Goal: Transaction & Acquisition: Book appointment/travel/reservation

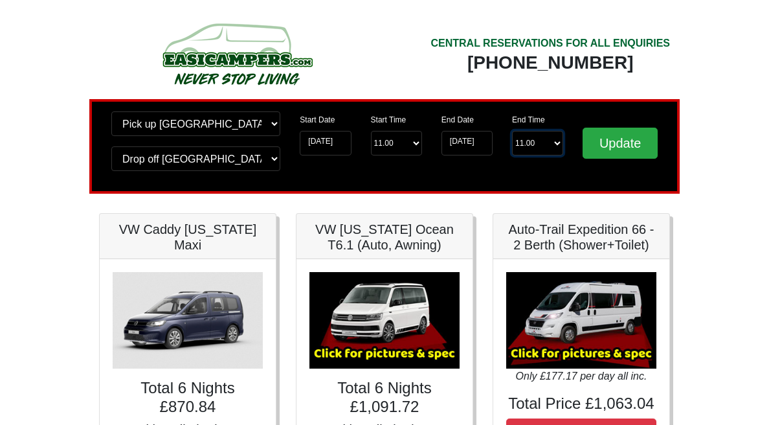
click at [541, 147] on select "End Time 11.00 -------- 08.00 am 09.00 am 10.00 am 11.00 am (Sunday Only)" at bounding box center [537, 143] width 51 height 25
click at [473, 150] on input "23-08-2025" at bounding box center [467, 143] width 51 height 25
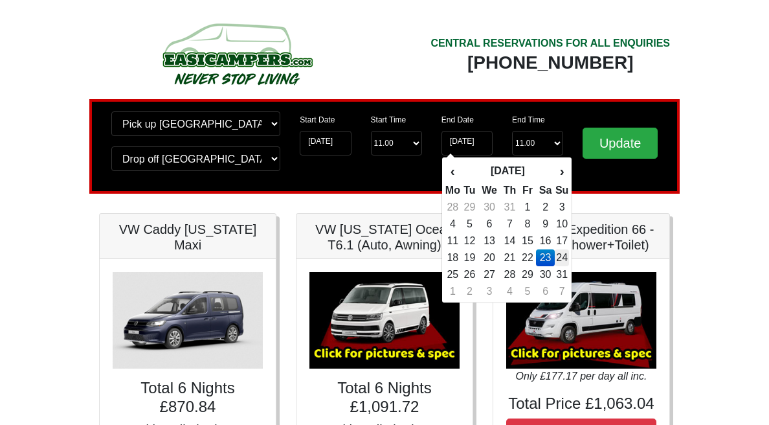
click at [562, 257] on td "24" at bounding box center [562, 257] width 14 height 17
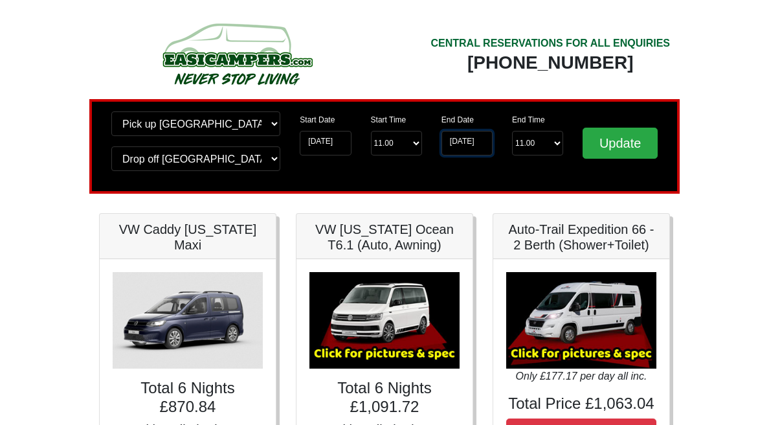
click at [472, 136] on input "[DATE]" at bounding box center [467, 143] width 51 height 25
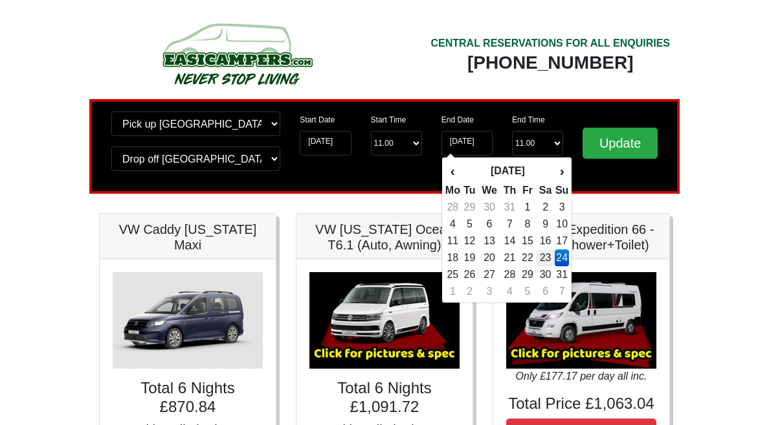
click at [545, 258] on td "23" at bounding box center [545, 257] width 19 height 17
type input "23-08-2025"
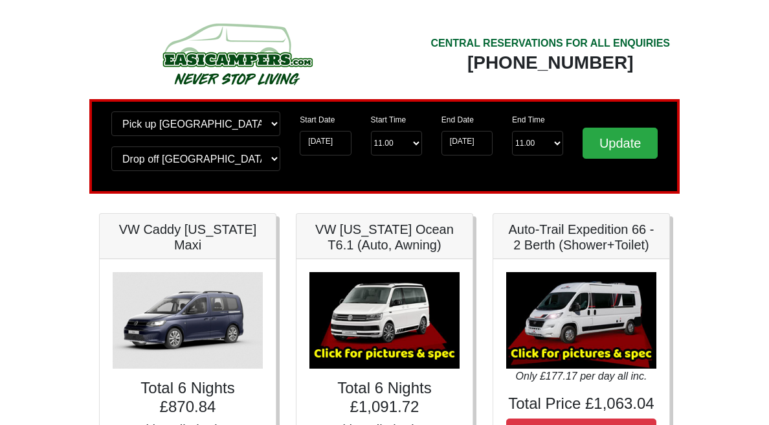
click at [325, 146] on input "[DATE]" at bounding box center [325, 143] width 51 height 25
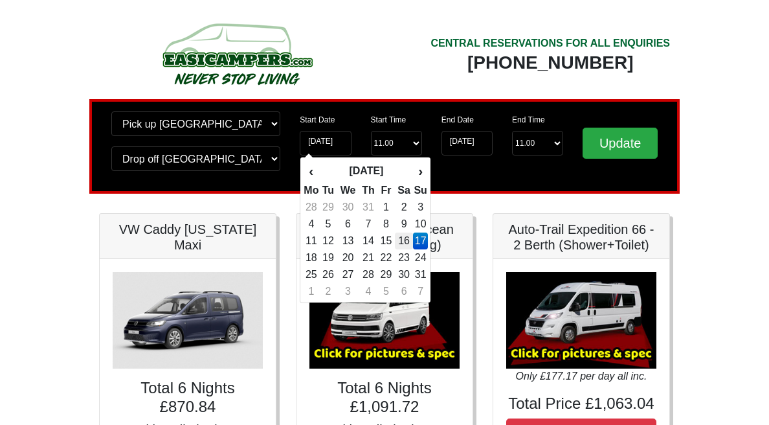
click at [407, 244] on td "16" at bounding box center [404, 240] width 19 height 17
type input "16-08-2025"
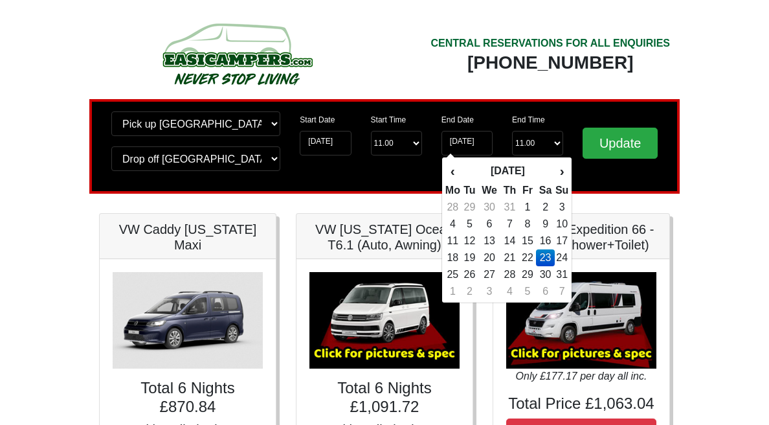
click at [543, 255] on td "23" at bounding box center [545, 257] width 19 height 17
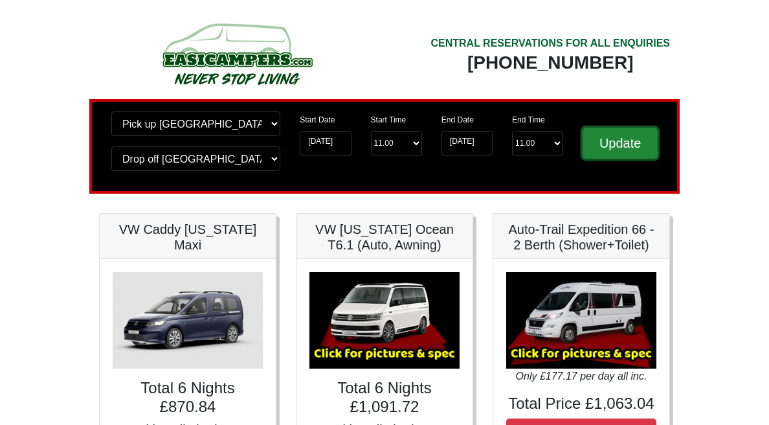
click at [597, 155] on input "Update" at bounding box center [620, 143] width 75 height 31
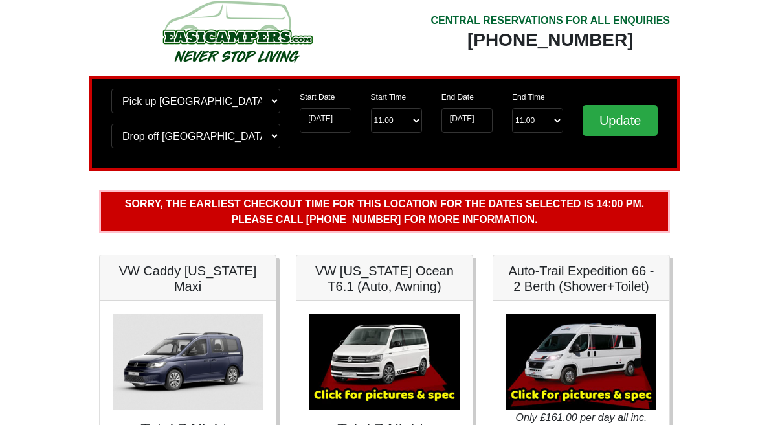
scroll to position [24, 0]
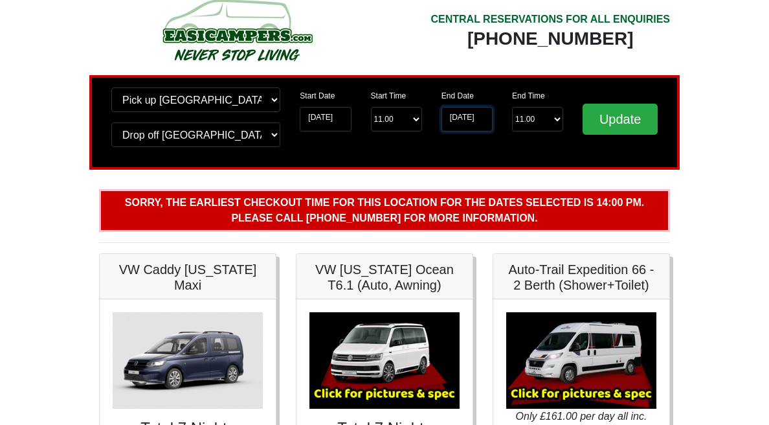
click at [471, 117] on input "[DATE]" at bounding box center [467, 119] width 51 height 25
click at [678, 122] on div "Change pick up location? Pick up Edinburgh Birmingham Airport Blackburn Lancash…" at bounding box center [384, 122] width 591 height 95
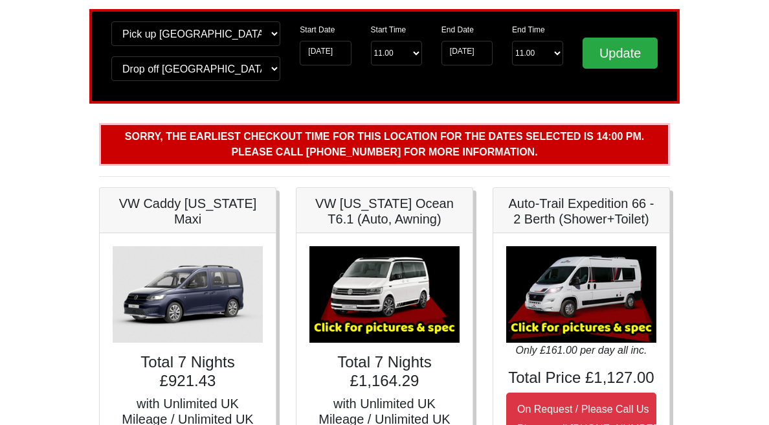
scroll to position [80, 0]
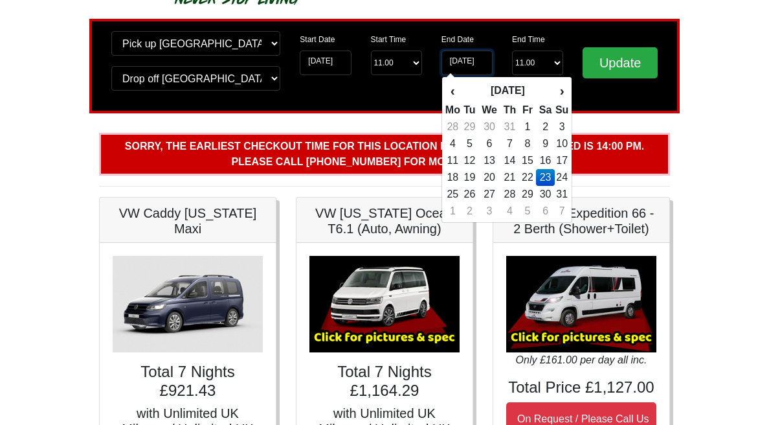
click at [468, 60] on input "[DATE]" at bounding box center [467, 63] width 51 height 25
click at [564, 175] on td "24" at bounding box center [562, 177] width 14 height 17
type input "[DATE]"
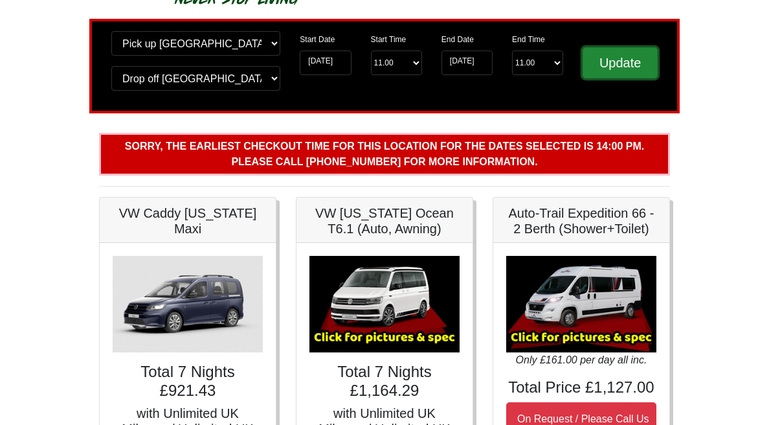
click at [617, 72] on input "Update" at bounding box center [620, 62] width 75 height 31
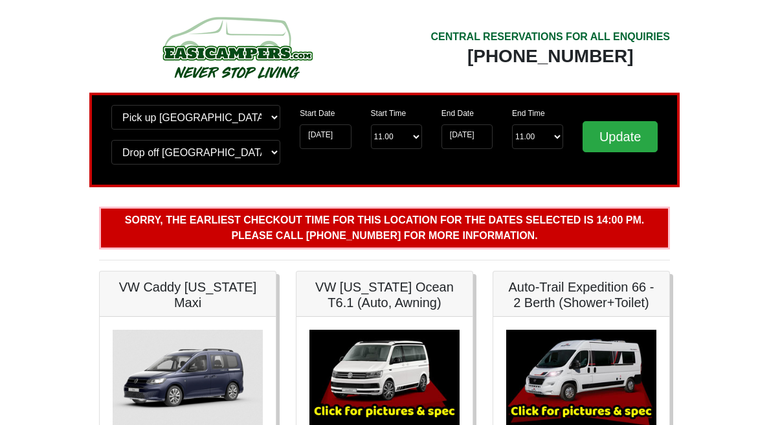
scroll to position [8, 0]
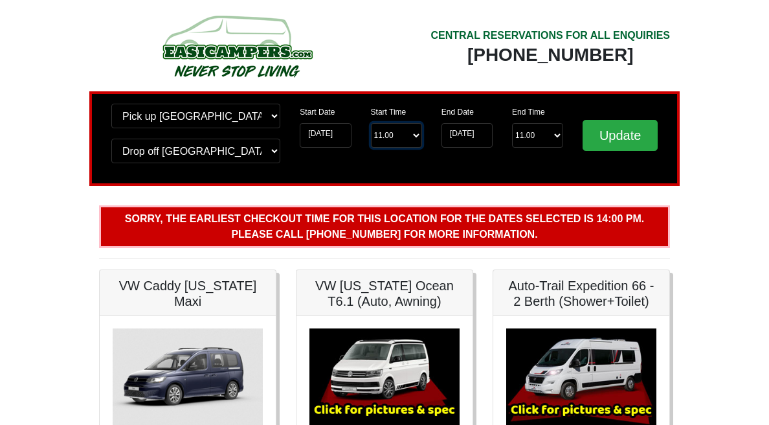
click at [392, 139] on select "Start Time 11.00 -------- 11.00 am (Saturday & Sunday Only) 12.00 pm (Saturday)…" at bounding box center [396, 135] width 51 height 25
select select "16.00"
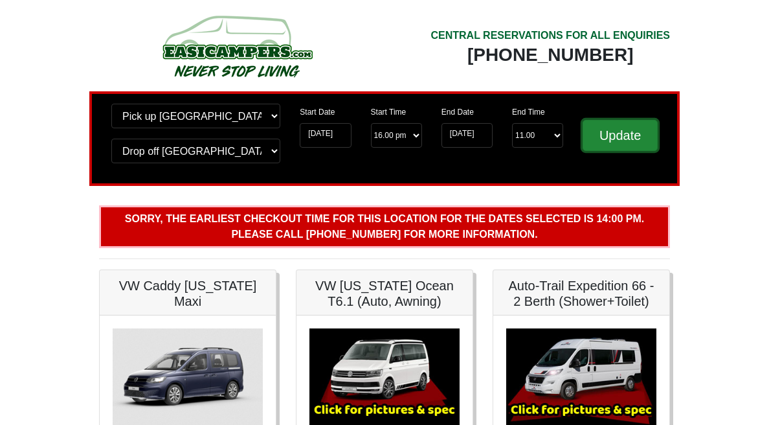
click at [637, 148] on input "Update" at bounding box center [620, 135] width 75 height 31
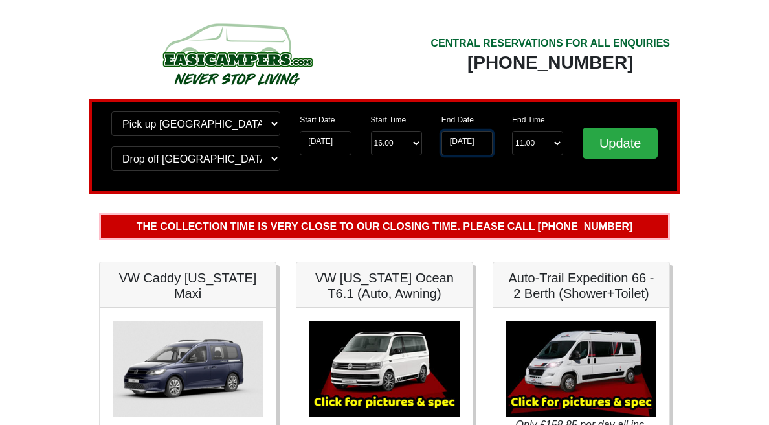
click at [469, 142] on input "[DATE]" at bounding box center [467, 143] width 51 height 25
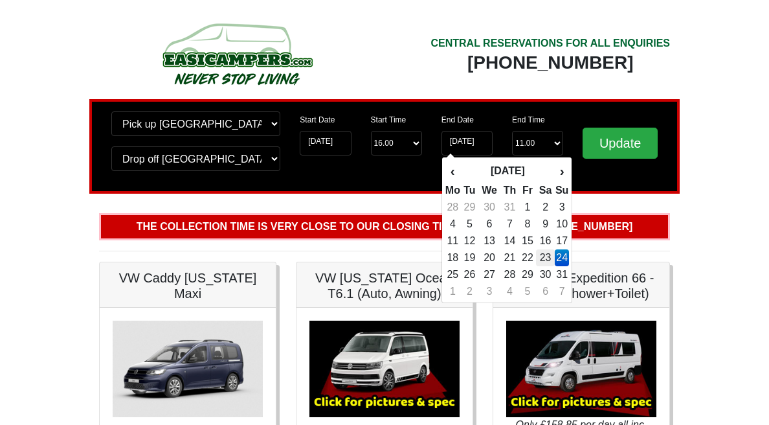
click at [548, 258] on td "23" at bounding box center [545, 257] width 19 height 17
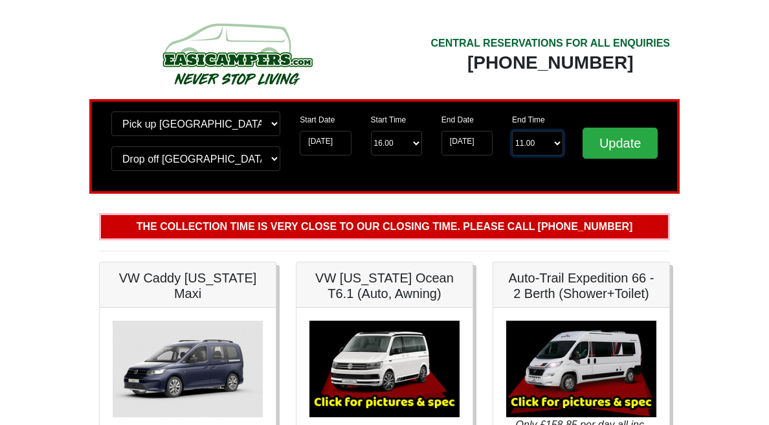
click at [542, 141] on select "End Time 11.00 -------- 08.00 am 09.00 am 10.00 am 11.00 am ([DATE] Only)" at bounding box center [537, 143] width 51 height 25
click at [473, 144] on input "[DATE]" at bounding box center [467, 143] width 51 height 25
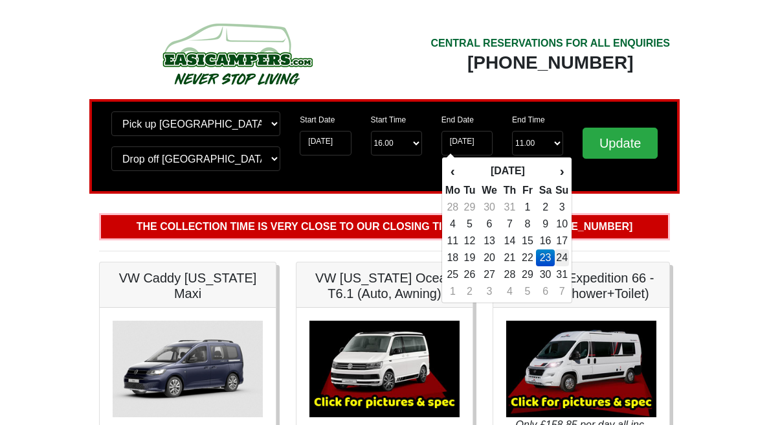
click at [561, 255] on td "24" at bounding box center [562, 257] width 14 height 17
type input "[DATE]"
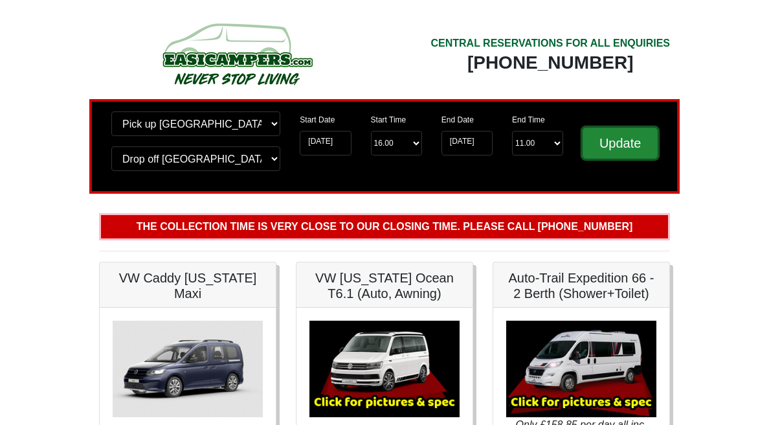
click at [611, 146] on input "Update" at bounding box center [620, 143] width 75 height 31
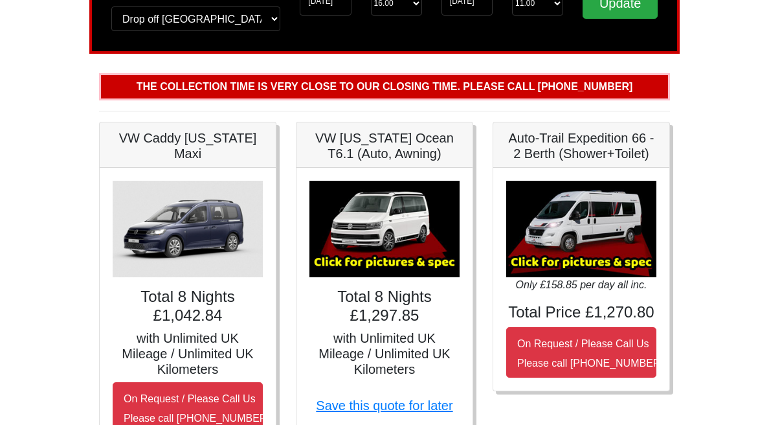
scroll to position [172, 0]
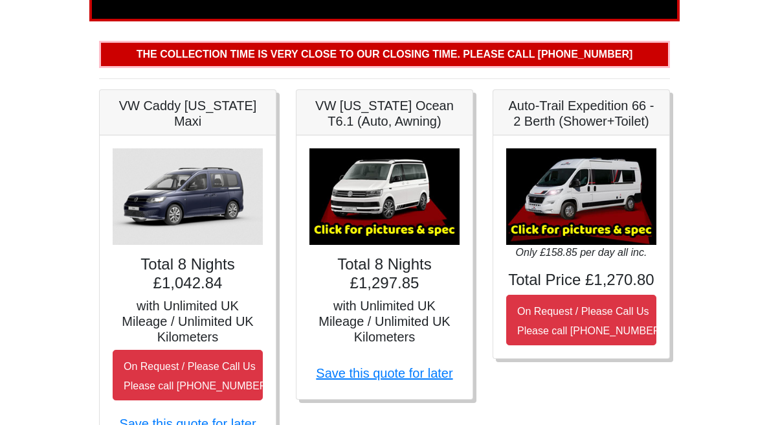
click at [361, 326] on h5 "with Unlimited UK Mileage / Unlimited UK Kilometers" at bounding box center [385, 321] width 150 height 47
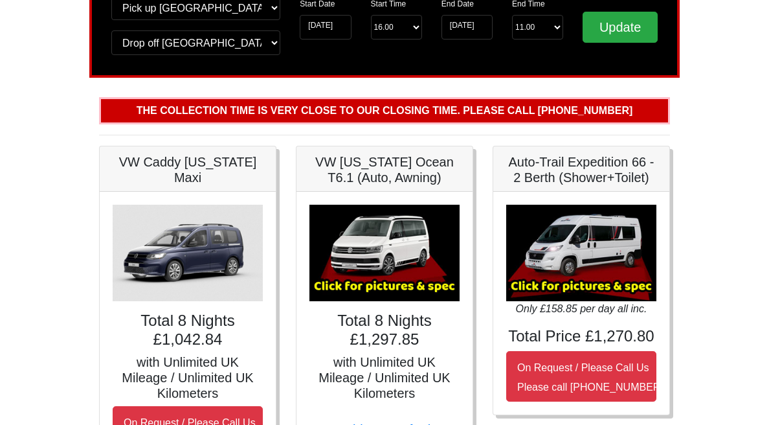
scroll to position [0, 0]
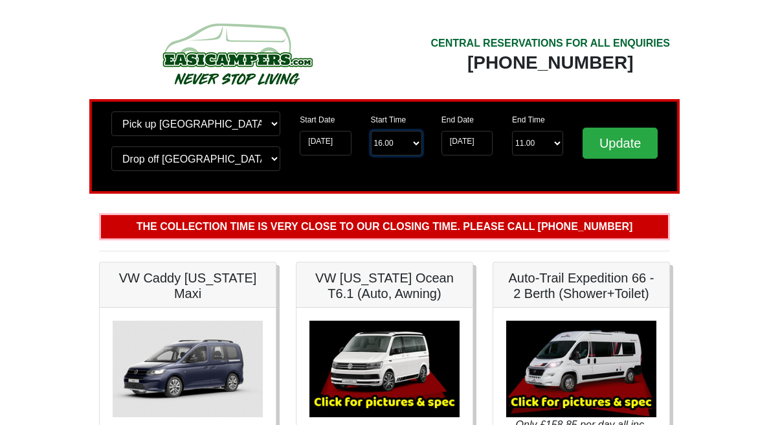
click at [396, 144] on select "Start Time 16.00 -------- 11.00 am (Saturday & Sunday Only) 12.00 pm (Saturday)…" at bounding box center [396, 143] width 51 height 25
click at [525, 142] on select "End Time 11.00 -------- 08.00 am 09.00 am 10.00 am 11.00 am ([DATE] Only)" at bounding box center [537, 143] width 51 height 25
select select "09.00"
click at [617, 146] on input "Update" at bounding box center [620, 143] width 75 height 31
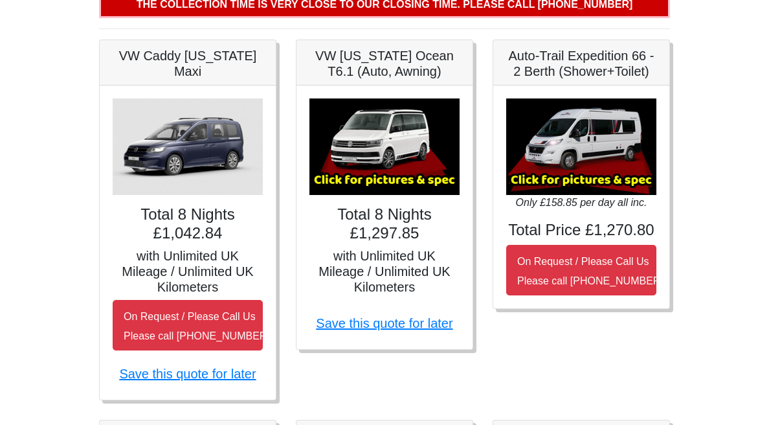
scroll to position [215, 0]
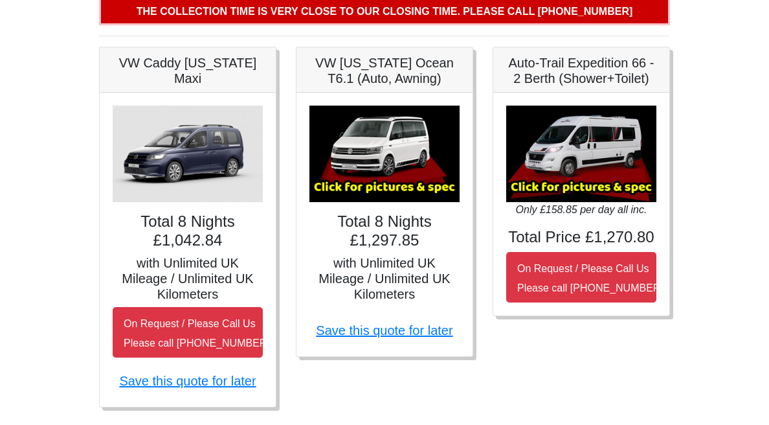
click at [349, 289] on h5 "with Unlimited UK Mileage / Unlimited UK Kilometers" at bounding box center [385, 278] width 150 height 47
click at [373, 251] on div "× VW [US_STATE] Ocean T6 Spec TECHNICAL DATA Engine: Diesel Transmission: DSG A…" at bounding box center [385, 225] width 176 height 264
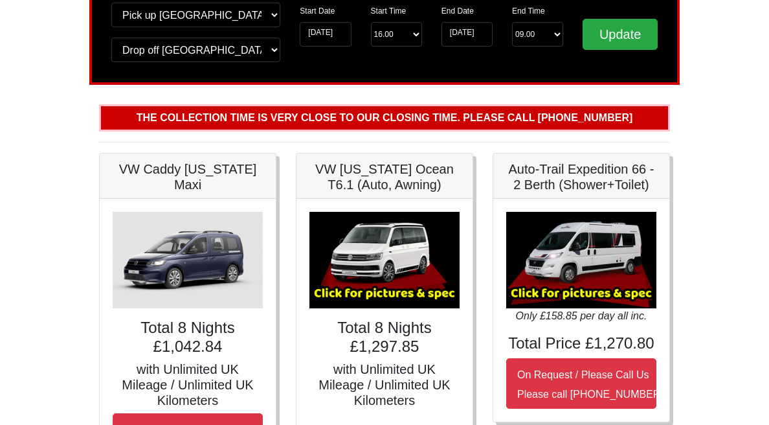
scroll to position [108, 0]
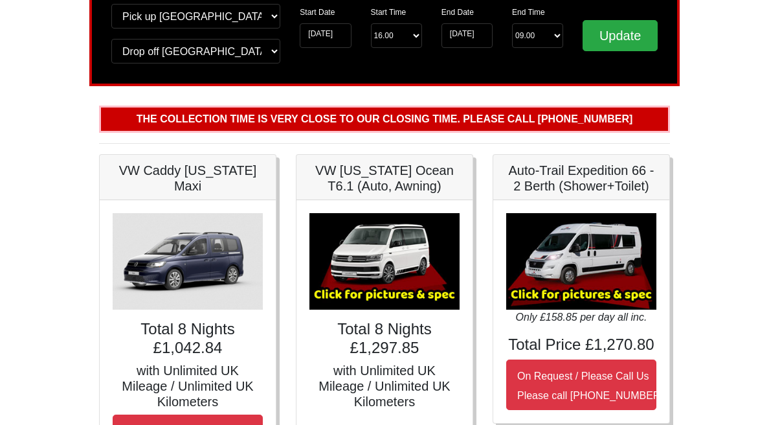
click at [359, 185] on h5 "VW [US_STATE] Ocean T6.1 (Auto, Awning)" at bounding box center [385, 178] width 150 height 31
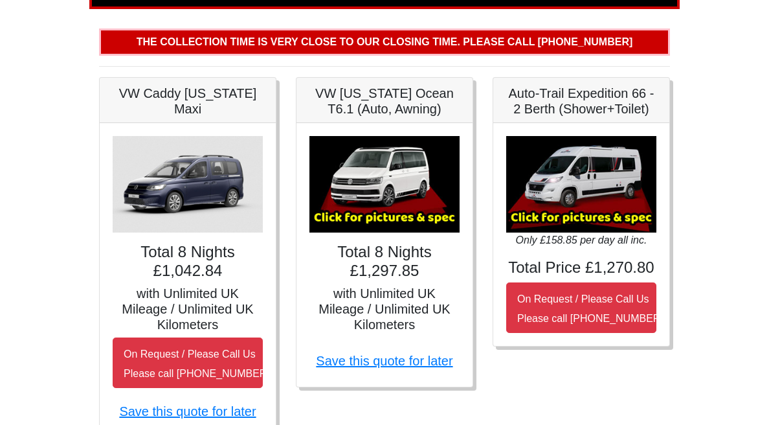
scroll to position [185, 0]
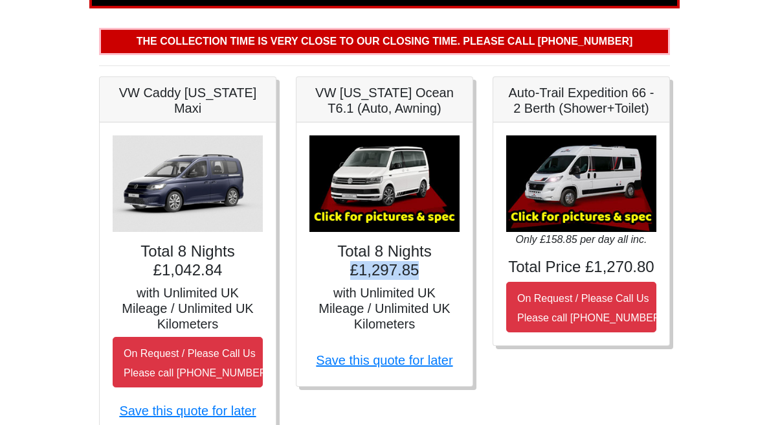
drag, startPoint x: 420, startPoint y: 273, endPoint x: 347, endPoint y: 269, distance: 73.3
click at [347, 269] on h4 "Total 8 Nights £1,297.85" at bounding box center [385, 261] width 150 height 38
copy h4 "£1,297.85"
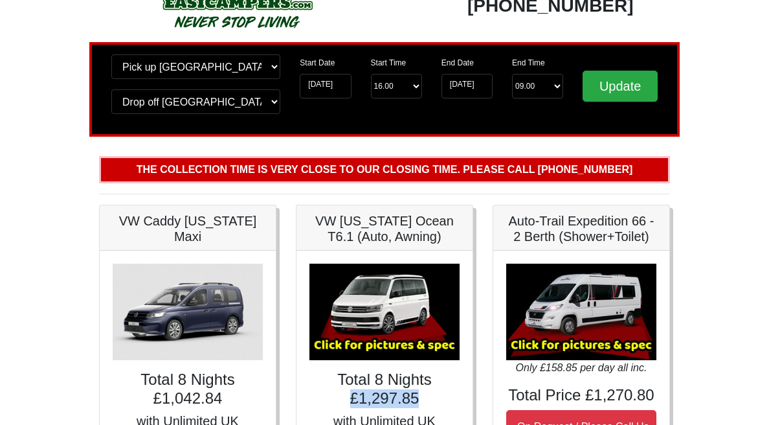
scroll to position [0, 0]
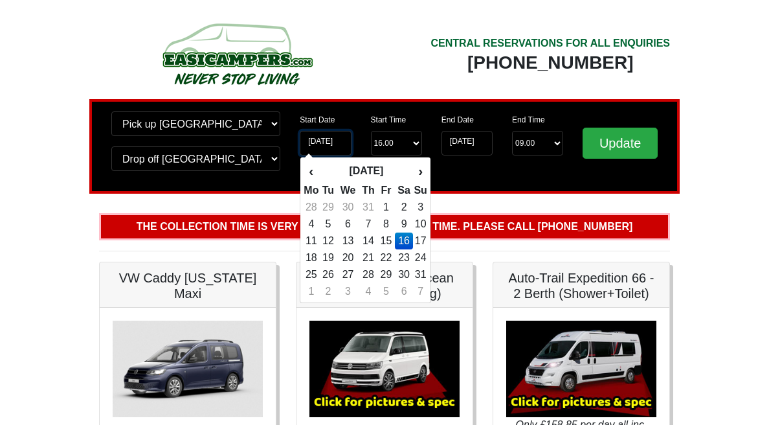
click at [343, 141] on input "16-08-2025" at bounding box center [325, 143] width 51 height 25
click at [418, 243] on td "17" at bounding box center [420, 240] width 14 height 17
type input "[DATE]"
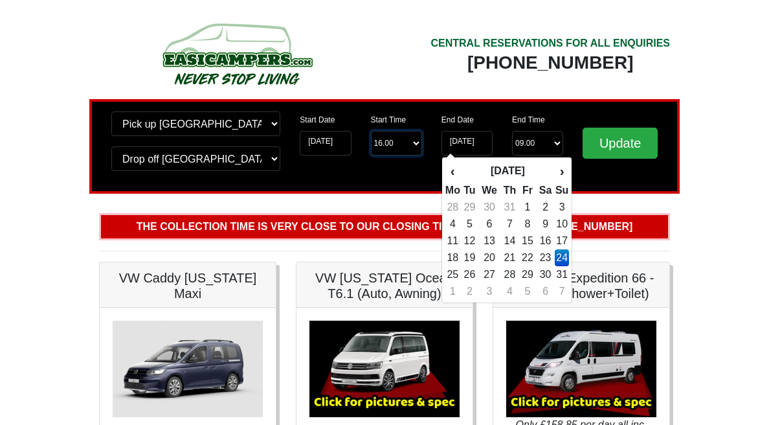
click at [401, 145] on select "Start Time 16.00 -------- 11.00 am (Saturday & Sunday Only) 12.00 pm (Saturday)…" at bounding box center [396, 143] width 51 height 25
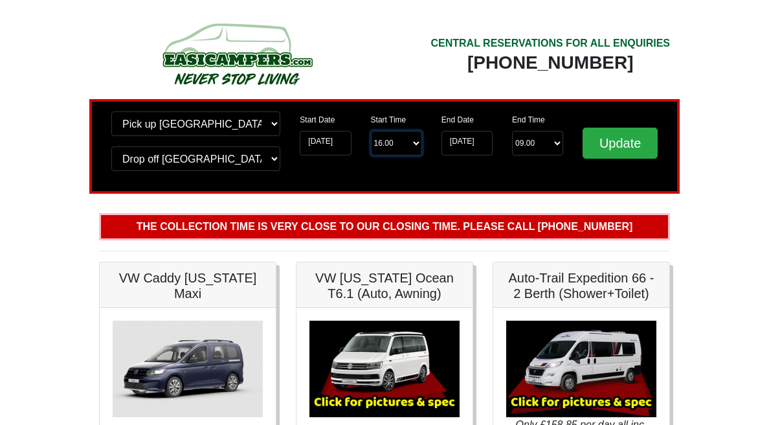
select select "11.00"
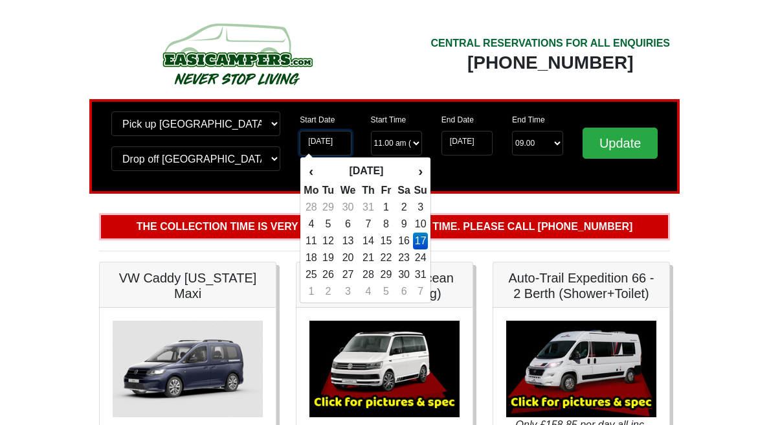
click at [330, 149] on input "[DATE]" at bounding box center [325, 143] width 51 height 25
click at [486, 174] on div "End Date 24-08-2025 End Time End Time 09.00 -------- 08.00 am 09.00 am 10.00 am…" at bounding box center [503, 146] width 142 height 70
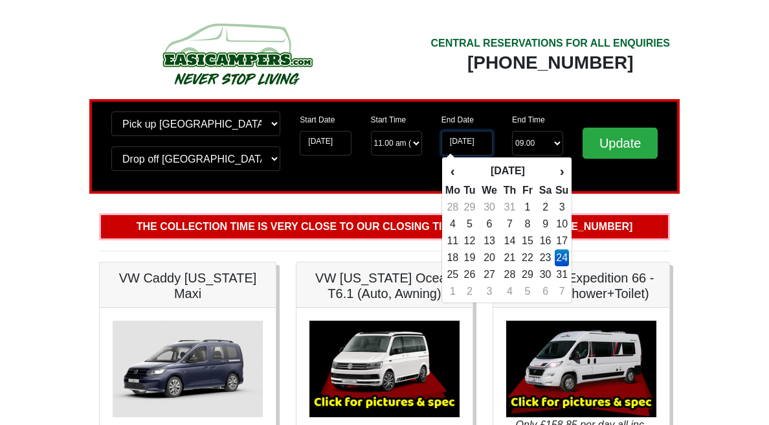
click at [477, 142] on input "[DATE]" at bounding box center [467, 143] width 51 height 25
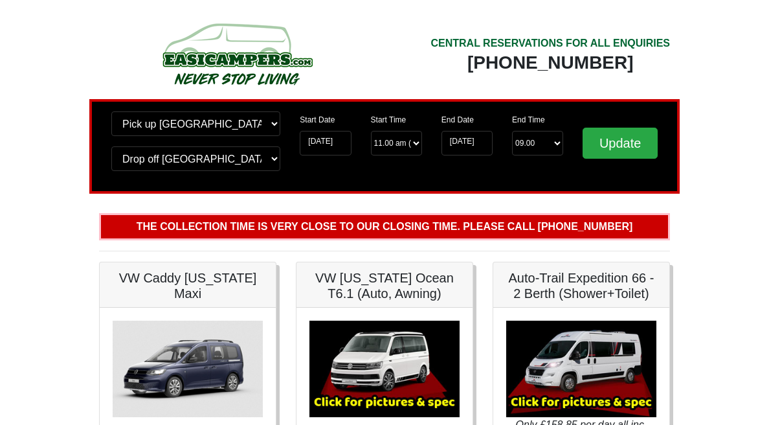
click at [586, 187] on div "Change pick up location? Pick up Edinburgh Birmingham Airport Blackburn Lancash…" at bounding box center [384, 146] width 591 height 95
click at [460, 143] on input "[DATE]" at bounding box center [467, 143] width 51 height 25
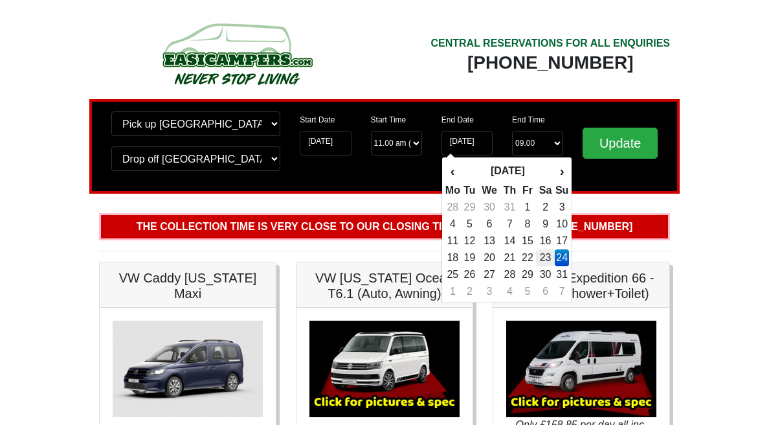
click at [542, 259] on td "23" at bounding box center [545, 257] width 19 height 17
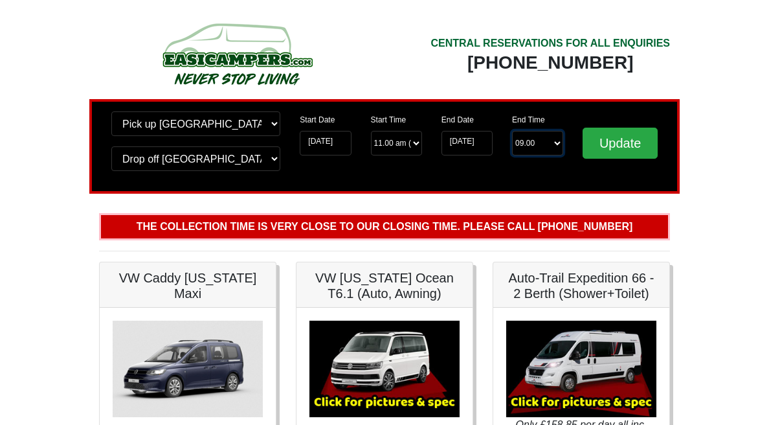
click at [527, 148] on select "End Time 09.00 -------- 08.00 am 09.00 am 10.00 am 11.00 am (Sunday Only)" at bounding box center [537, 143] width 51 height 25
click at [469, 144] on input "23-08-2025" at bounding box center [467, 143] width 51 height 25
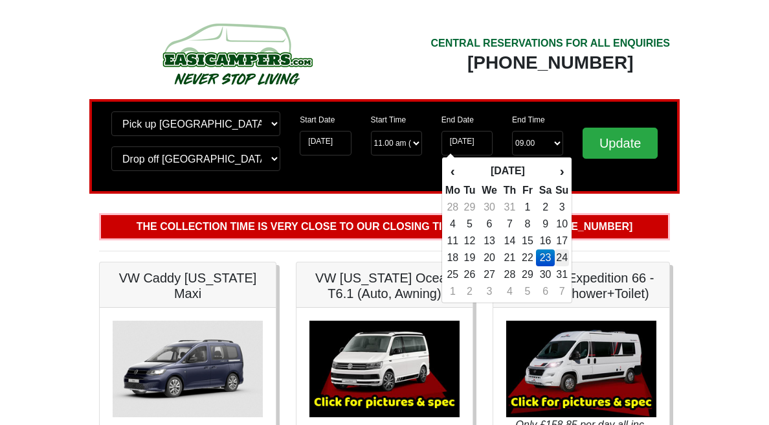
click at [561, 257] on td "24" at bounding box center [562, 257] width 14 height 17
type input "24-08-2025"
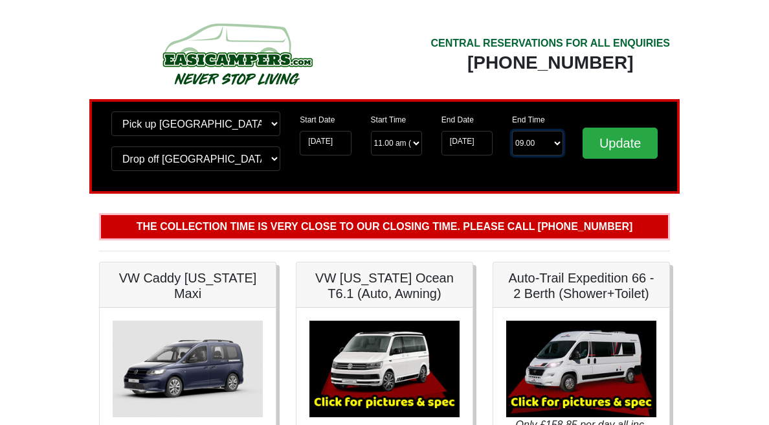
click at [540, 148] on select "End Time 09.00 -------- 08.00 am 09.00 am 10.00 am 11.00 am (Sunday Only)" at bounding box center [537, 143] width 51 height 25
click at [530, 152] on select "End Time 09.00 -------- 08.00 am 09.00 am 10.00 am 11.00 am (Sunday Only)" at bounding box center [537, 143] width 51 height 25
select select "08.00"
click at [624, 155] on input "Update" at bounding box center [620, 143] width 75 height 31
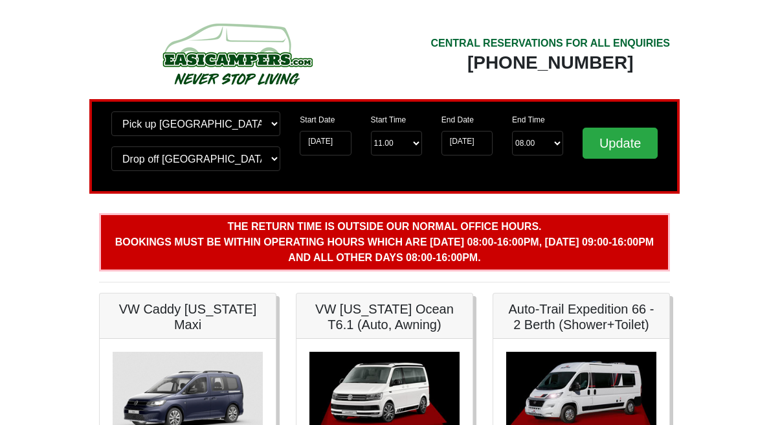
scroll to position [30, 0]
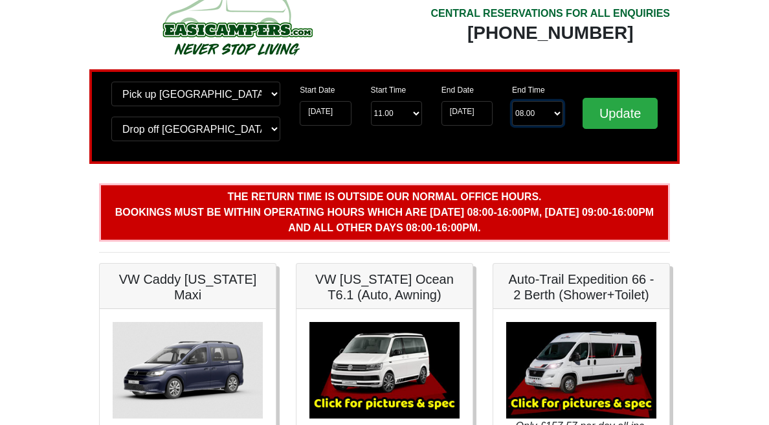
click at [533, 117] on select "End Time 08.00 -------- 08.00 am 09.00 am 10.00 am 11.00 am ([DATE] Only)" at bounding box center [537, 113] width 51 height 25
select select "09.00"
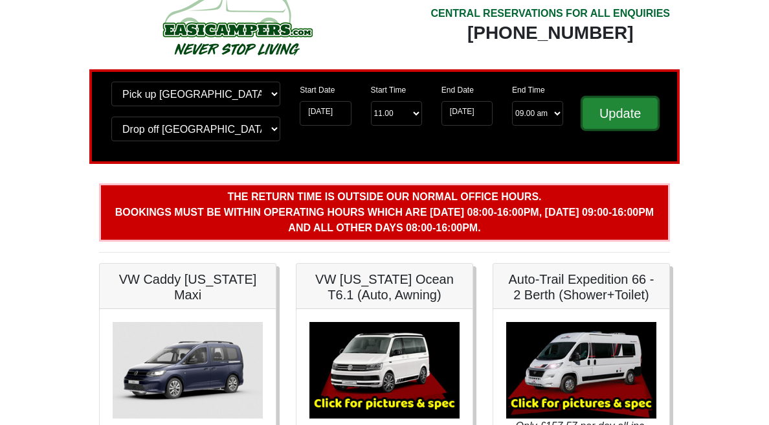
click at [611, 119] on input "Update" at bounding box center [620, 113] width 75 height 31
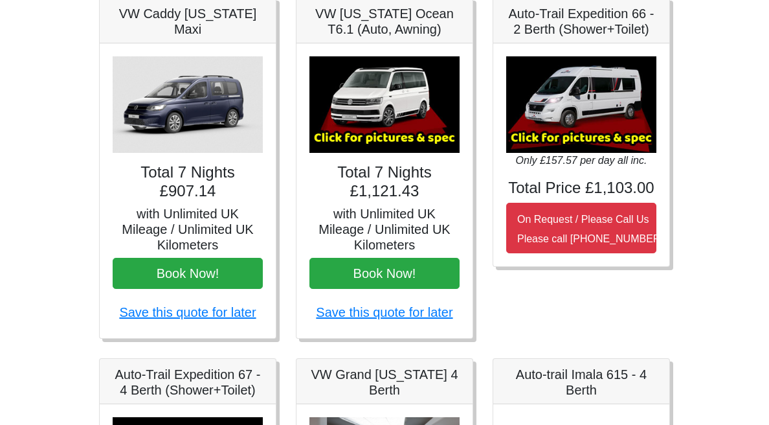
scroll to position [187, 0]
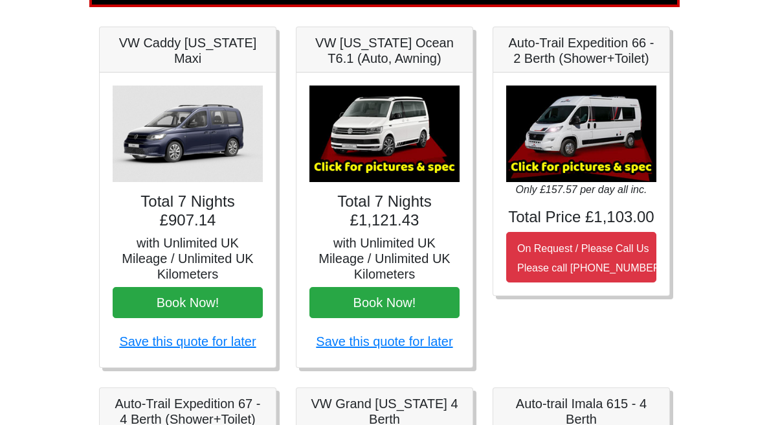
click at [367, 148] on img at bounding box center [385, 133] width 150 height 96
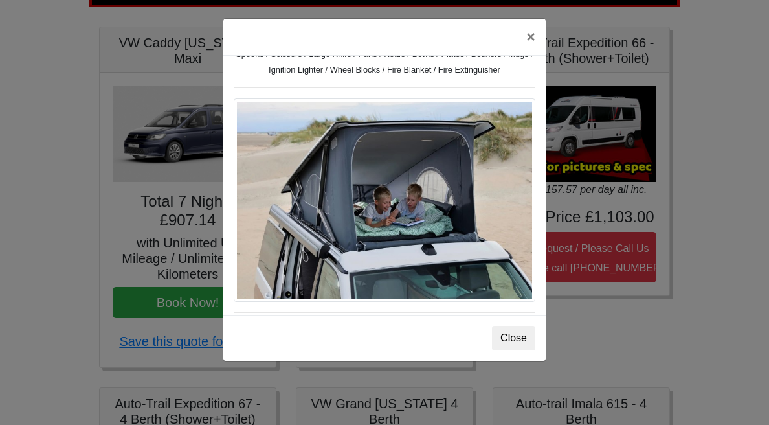
scroll to position [541, 0]
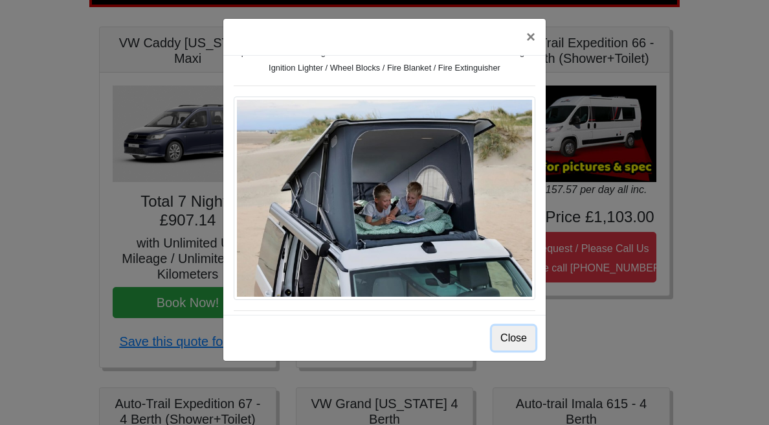
click at [522, 337] on button "Close" at bounding box center [513, 338] width 43 height 25
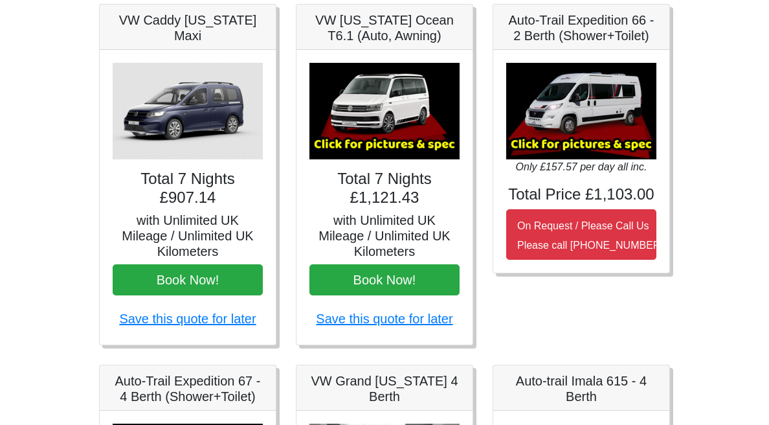
scroll to position [210, 0]
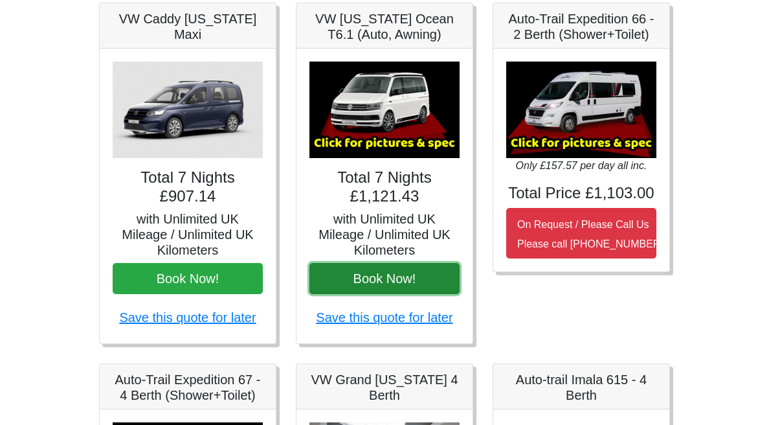
click at [353, 280] on button "Book Now!" at bounding box center [385, 278] width 150 height 31
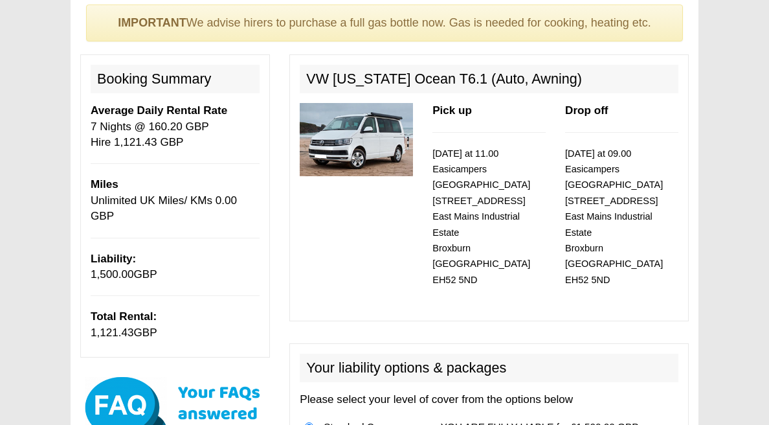
scroll to position [98, 0]
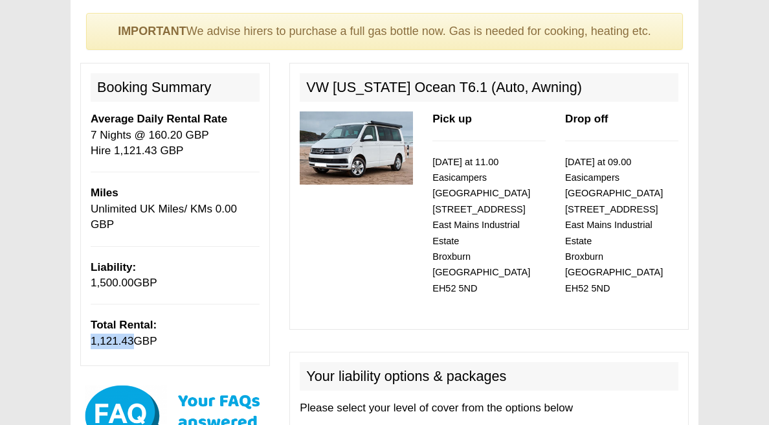
drag, startPoint x: 133, startPoint y: 324, endPoint x: 84, endPoint y: 325, distance: 49.9
click at [84, 324] on div "Booking Summary Average Daily Rental Rate 7 Nights @ 160.20 GBP Hire 1,121.43 G…" at bounding box center [175, 214] width 190 height 303
copy span "1,121.43"
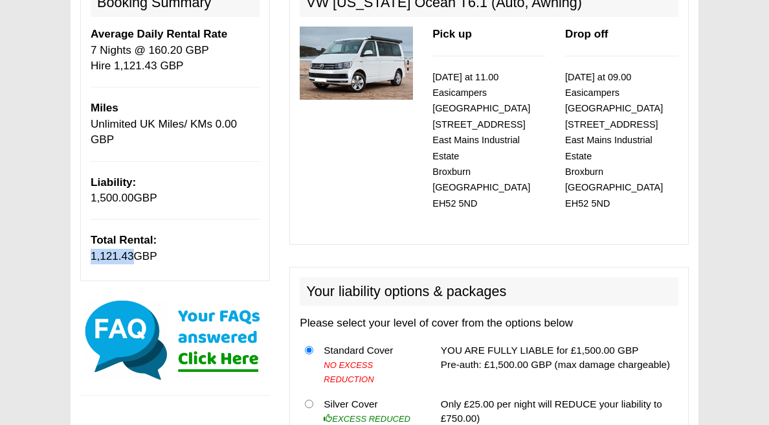
scroll to position [154, 0]
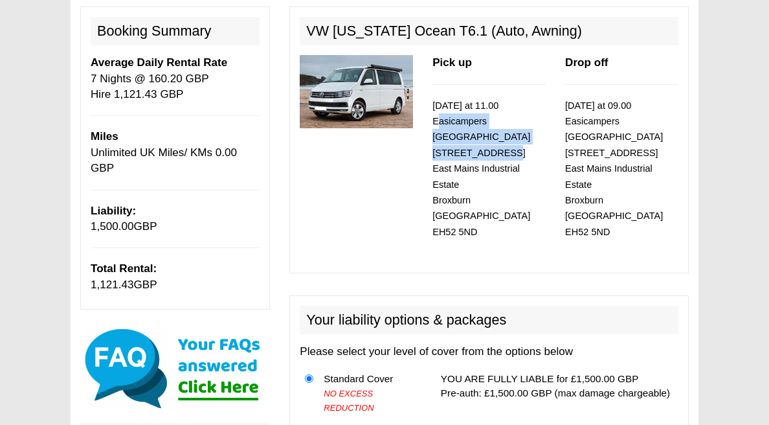
drag, startPoint x: 434, startPoint y: 120, endPoint x: 498, endPoint y: 136, distance: 66.1
click at [498, 136] on p "17/08/2025 at 11.00 Easicampers Edinburgh 1 Drovers Road East Mains Industrial …" at bounding box center [489, 169] width 113 height 142
copy small "Easicampers Edinburgh 1 Drovers Road"
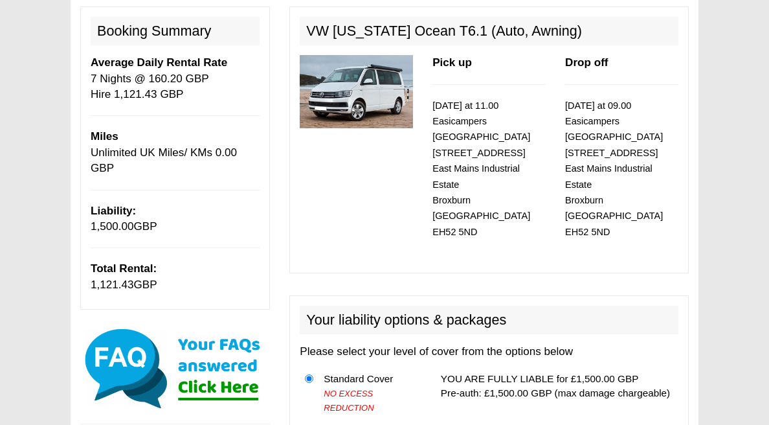
click at [536, 172] on p "17/08/2025 at 11.00 Easicampers Edinburgh 1 Drovers Road East Mains Industrial …" at bounding box center [489, 169] width 113 height 142
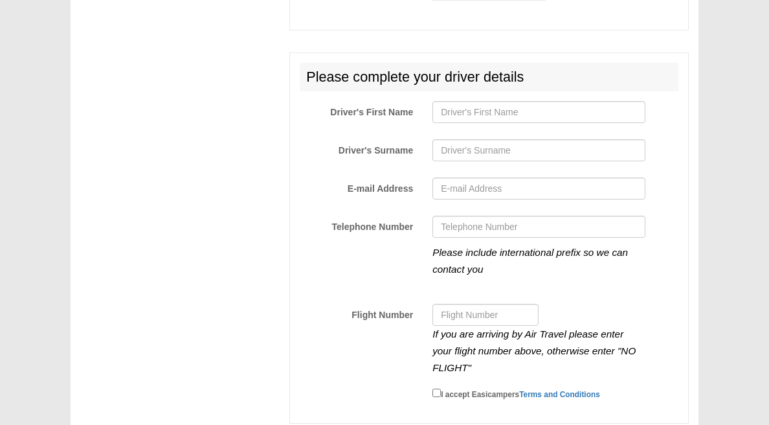
scroll to position [2160, 0]
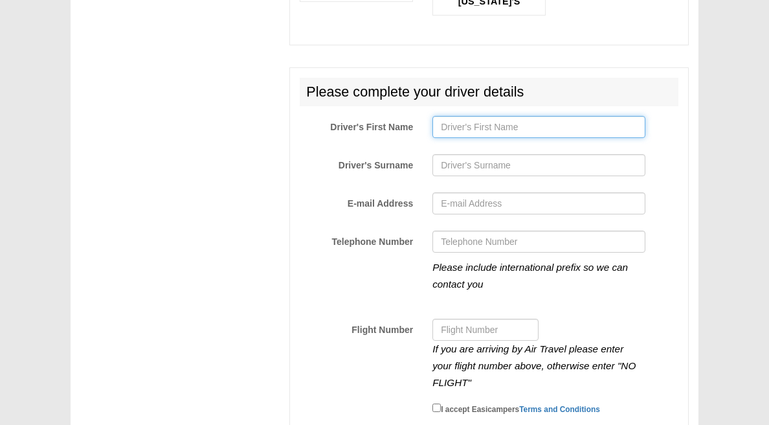
click at [453, 116] on input "Driver's First Name" at bounding box center [539, 127] width 213 height 22
type input "sebastien"
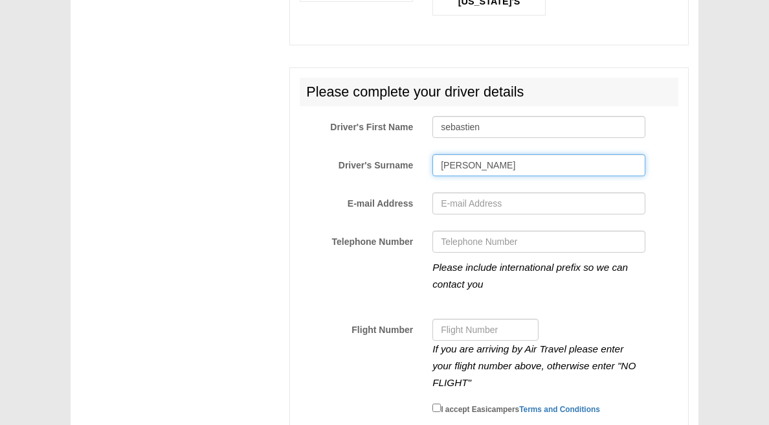
type input "ouellette"
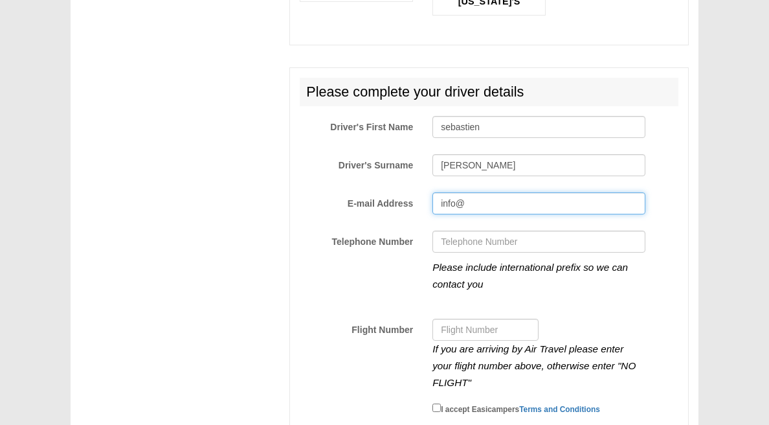
type input "info@prs-inc.ca"
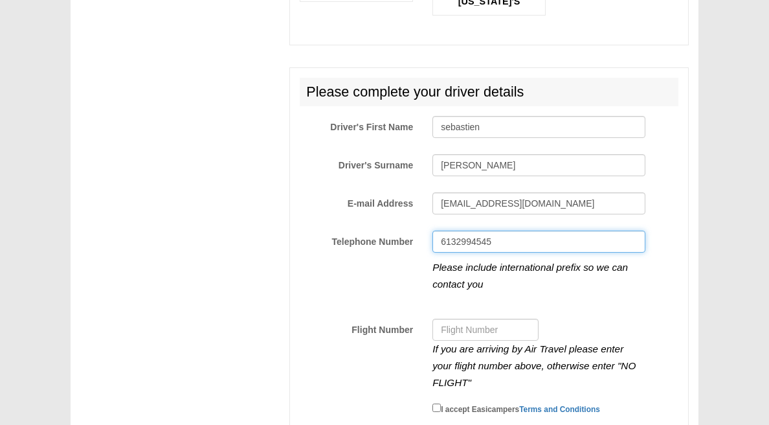
type input "6132994545"
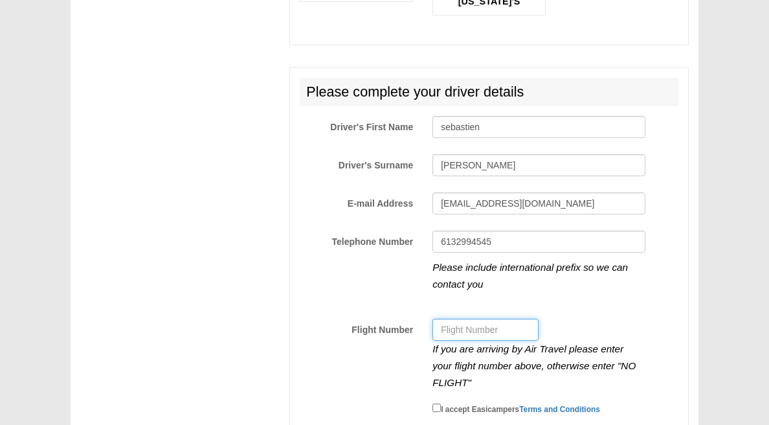
click at [459, 325] on input "Flight Number" at bounding box center [486, 330] width 106 height 22
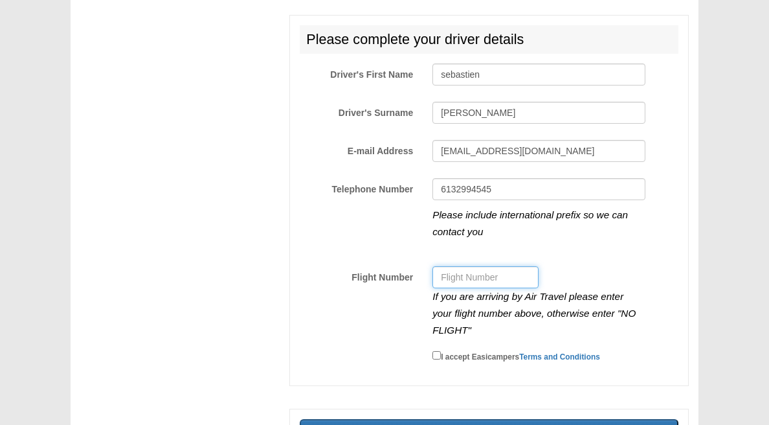
scroll to position [2218, 0]
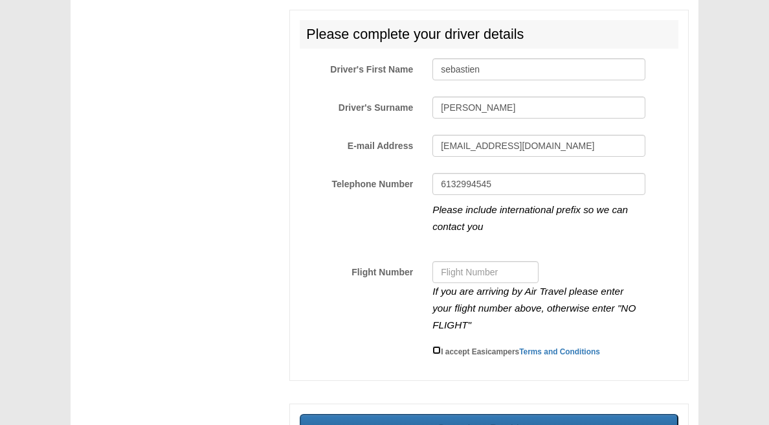
click at [437, 346] on input "I accept Easicampers Terms and Conditions" at bounding box center [437, 350] width 8 height 8
checkbox input "true"
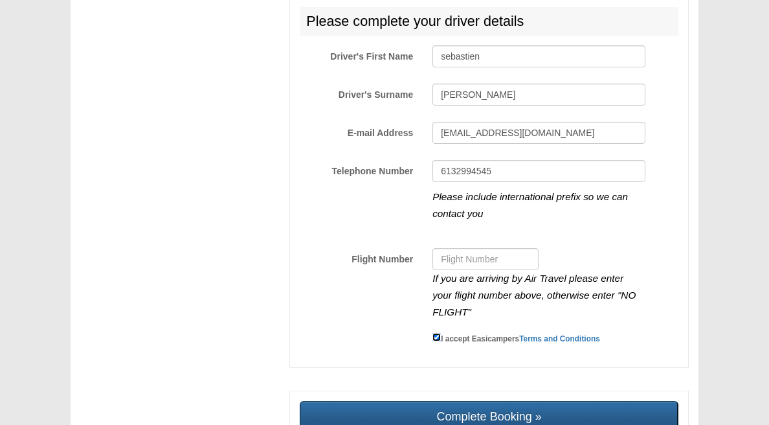
scroll to position [2309, 0]
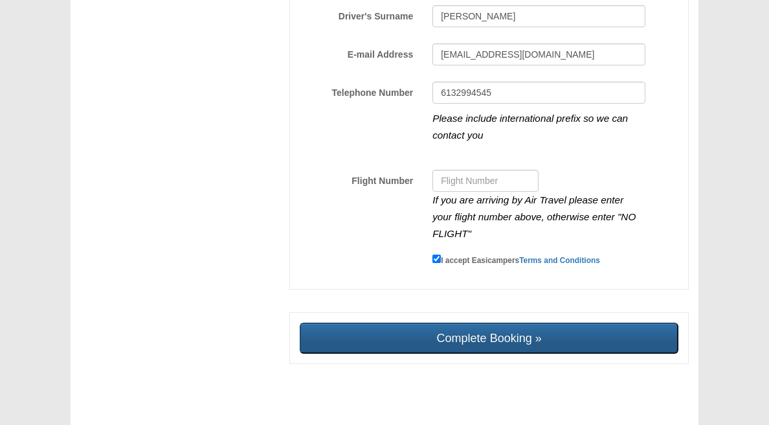
click at [455, 330] on input "Complete Booking »" at bounding box center [489, 338] width 379 height 31
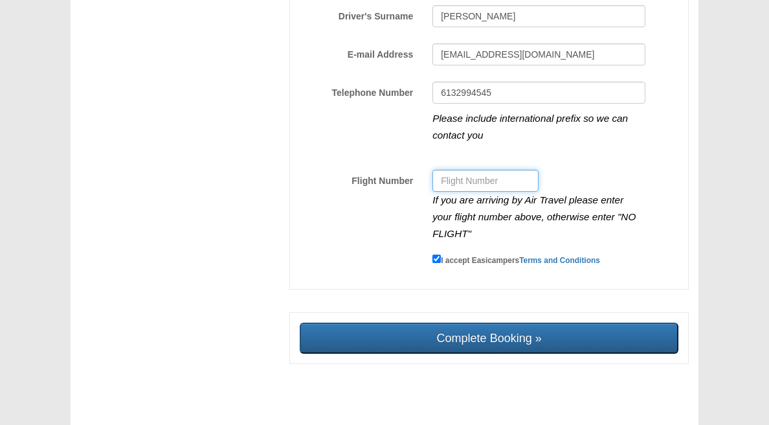
click at [456, 170] on input "Flight Number" at bounding box center [486, 181] width 106 height 22
type input "t"
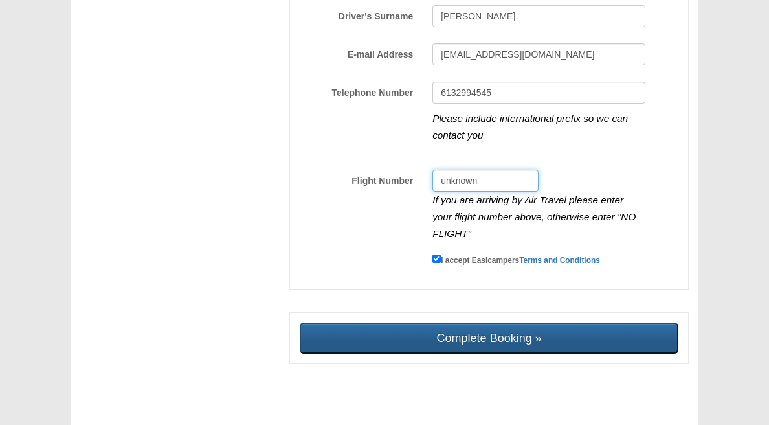
type input "unknown"
click at [435, 328] on input "Complete Booking »" at bounding box center [489, 338] width 379 height 31
type input "Sending, please wait..."
